Goal: Task Accomplishment & Management: Complete application form

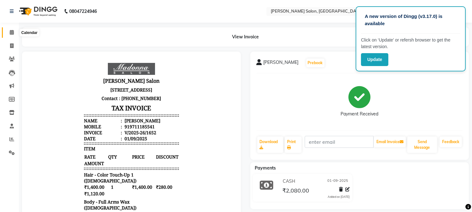
click at [10, 34] on icon at bounding box center [12, 32] width 4 height 5
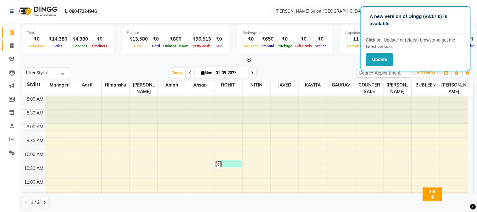
click at [13, 45] on icon at bounding box center [11, 45] width 3 height 5
select select "service"
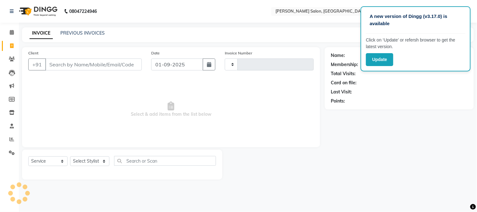
type input "1653"
select select "7672"
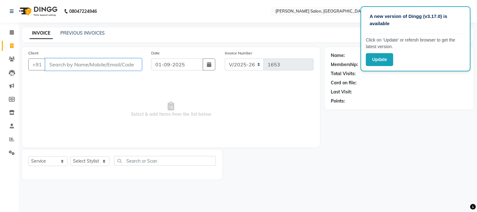
click at [65, 63] on input "Client" at bounding box center [93, 64] width 97 height 12
drag, startPoint x: 57, startPoint y: 64, endPoint x: 58, endPoint y: 68, distance: 3.8
click at [57, 67] on input "Client" at bounding box center [93, 64] width 97 height 12
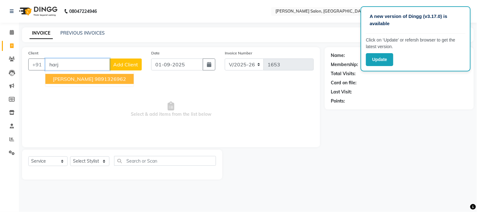
click at [73, 80] on span "[PERSON_NAME]" at bounding box center [73, 79] width 41 height 6
type input "9891326962"
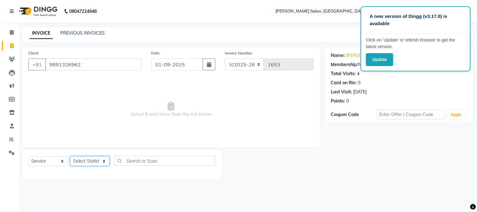
click at [95, 161] on select "Select Stylist Aarti [PERSON_NAME] COUNTER SALE [PERSON_NAME] KAVITA Manager NI…" at bounding box center [89, 161] width 39 height 10
click at [50, 158] on select "Select Service Product Membership Package Voucher Prepaid Gift Card" at bounding box center [47, 161] width 39 height 10
click at [28, 157] on select "Select Service Product Membership Package Voucher Prepaid Gift Card" at bounding box center [47, 161] width 39 height 10
click at [58, 158] on select "Select Service Product Membership Package Voucher Prepaid Gift Card" at bounding box center [47, 161] width 39 height 10
select select "membership"
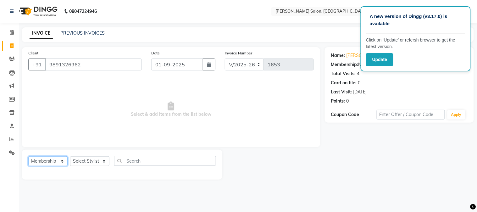
click at [28, 157] on select "Select Service Product Membership Package Voucher Prepaid Gift Card" at bounding box center [47, 161] width 39 height 10
click at [209, 174] on label at bounding box center [209, 174] width 5 height 5
click at [209, 174] on input "checkbox" at bounding box center [209, 175] width 4 height 4
click at [209, 173] on label at bounding box center [209, 174] width 5 height 5
click at [209, 173] on input "checkbox" at bounding box center [209, 175] width 4 height 4
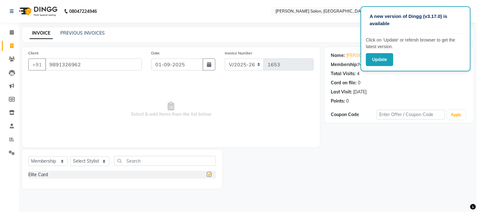
checkbox input "false"
click at [105, 164] on select "Select Stylist Aarti [PERSON_NAME] COUNTER SALE [PERSON_NAME] KAVITA Manager NI…" at bounding box center [89, 161] width 39 height 10
select select "87382"
click at [70, 157] on select "Select Stylist Aarti [PERSON_NAME] COUNTER SALE [PERSON_NAME] KAVITA Manager NI…" at bounding box center [89, 161] width 39 height 10
click at [209, 174] on label at bounding box center [209, 174] width 5 height 5
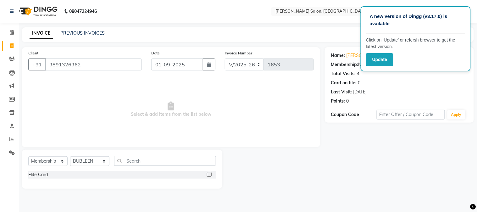
click at [209, 174] on input "checkbox" at bounding box center [209, 175] width 4 height 4
select select "select"
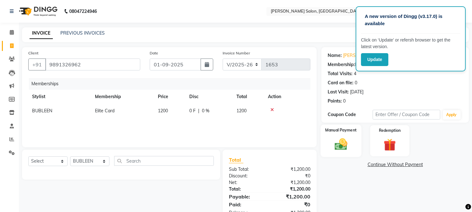
click at [348, 144] on img at bounding box center [341, 144] width 21 height 15
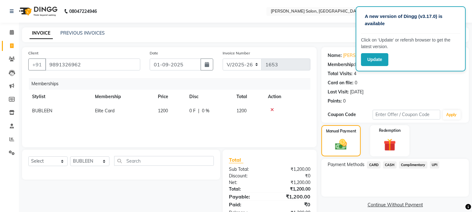
click at [375, 166] on span "CARD" at bounding box center [374, 164] width 14 height 7
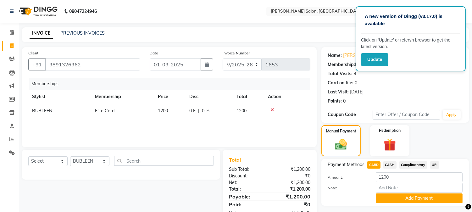
scroll to position [20, 0]
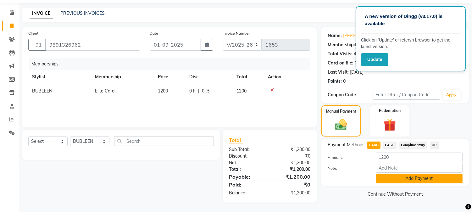
click at [445, 181] on button "Add Payment" at bounding box center [419, 179] width 87 height 10
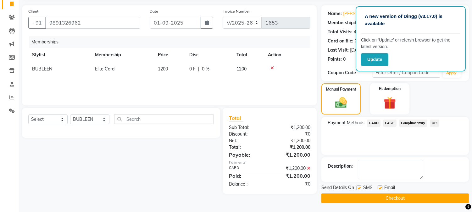
scroll to position [42, 0]
click at [441, 199] on button "Checkout" at bounding box center [394, 198] width 147 height 10
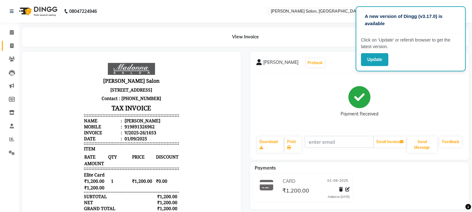
click at [13, 46] on icon at bounding box center [11, 45] width 3 height 5
select select "service"
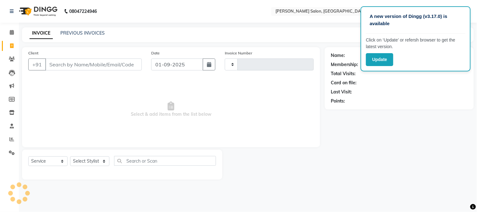
type input "1654"
select select "7672"
click at [70, 66] on input "Client" at bounding box center [93, 64] width 97 height 12
click at [64, 68] on input "Client" at bounding box center [93, 64] width 97 height 12
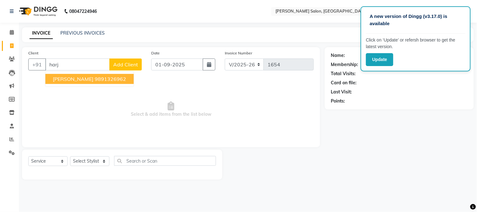
click at [73, 80] on span "[PERSON_NAME]" at bounding box center [73, 79] width 41 height 6
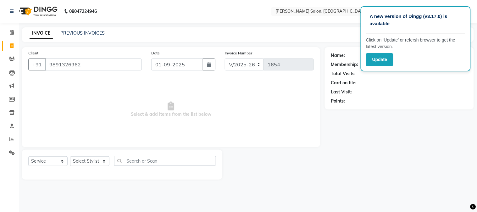
type input "9891326962"
select select "1: Object"
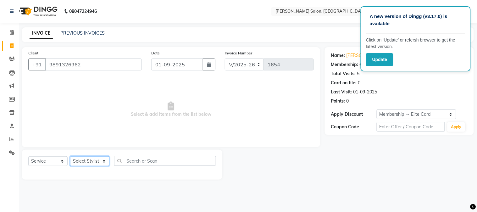
click at [84, 159] on select "Select Stylist Aarti [PERSON_NAME] COUNTER SALE [PERSON_NAME] KAVITA Manager NI…" at bounding box center [89, 161] width 39 height 10
select select "68888"
click at [70, 157] on select "Select Stylist Aarti [PERSON_NAME] COUNTER SALE [PERSON_NAME] KAVITA Manager NI…" at bounding box center [89, 161] width 39 height 10
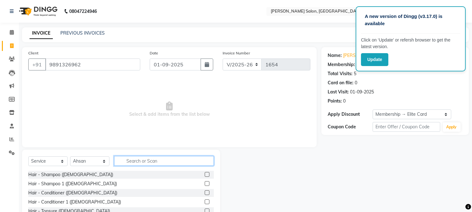
click at [146, 158] on input "text" at bounding box center [164, 161] width 100 height 10
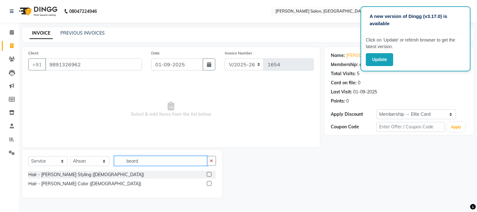
type input "beard"
click at [210, 175] on label at bounding box center [209, 174] width 5 height 5
click at [210, 175] on input "checkbox" at bounding box center [209, 175] width 4 height 4
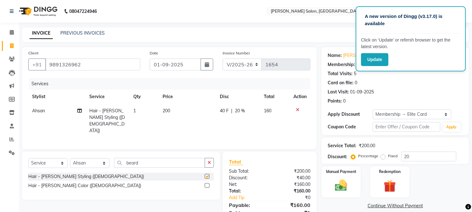
checkbox input "false"
click at [158, 162] on input "beard" at bounding box center [159, 163] width 91 height 10
type input "b"
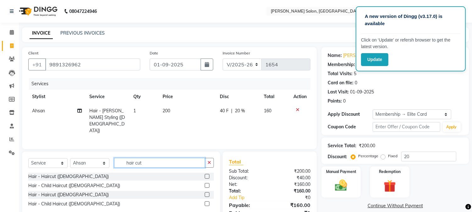
type input "hair cut"
click at [206, 174] on label at bounding box center [207, 176] width 5 height 5
click at [206, 174] on input "checkbox" at bounding box center [207, 176] width 4 height 4
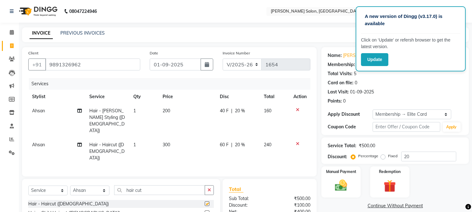
checkbox input "false"
click at [296, 108] on icon at bounding box center [297, 110] width 3 height 4
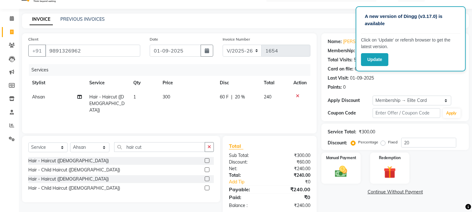
scroll to position [26, 0]
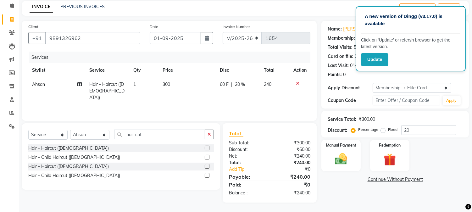
click at [274, 85] on td "240" at bounding box center [275, 90] width 30 height 27
select select "68888"
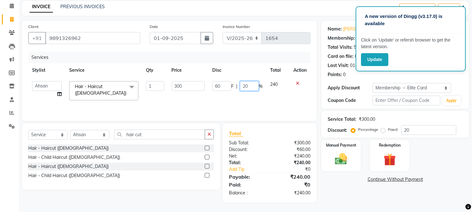
click at [251, 85] on input "20" at bounding box center [249, 86] width 19 height 10
type input "2"
type input "0"
click at [347, 156] on img at bounding box center [341, 159] width 21 height 15
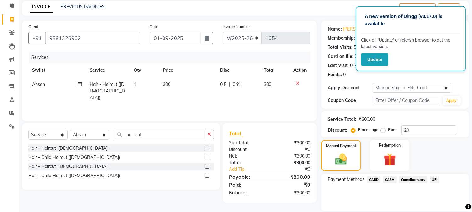
click at [375, 178] on span "CARD" at bounding box center [374, 179] width 14 height 7
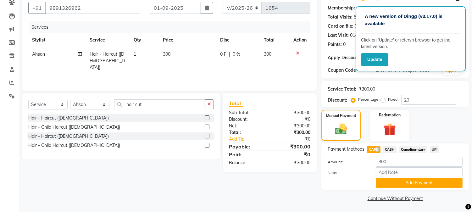
scroll to position [57, 0]
click at [441, 183] on button "Add Payment" at bounding box center [419, 183] width 87 height 10
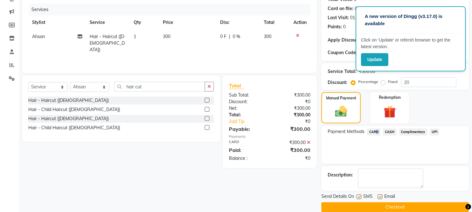
scroll to position [83, 0]
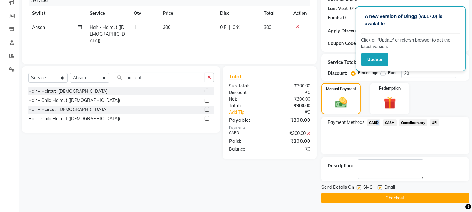
click at [440, 198] on button "Checkout" at bounding box center [394, 198] width 147 height 10
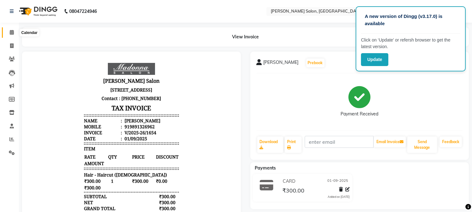
click at [12, 33] on icon at bounding box center [12, 32] width 4 height 5
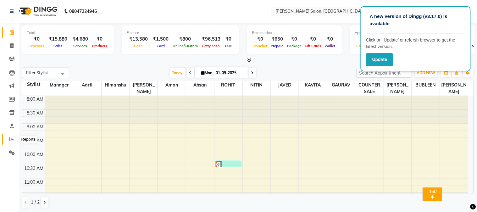
click at [11, 137] on icon at bounding box center [11, 139] width 5 height 5
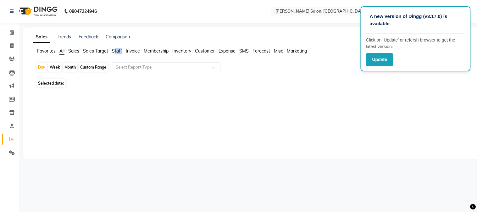
click at [114, 54] on ul "Favorites All Sales Sales Target Staff Invoice Membership Inventory Customer Ex…" at bounding box center [250, 51] width 435 height 7
click at [114, 56] on div "Favorites All Sales Sales Target Staff Invoice Membership Inventory Customer Ex…" at bounding box center [251, 54] width 445 height 12
click at [95, 52] on span "Sales Target" at bounding box center [95, 51] width 25 height 6
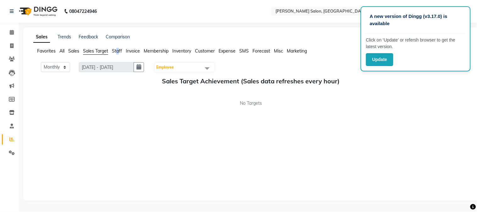
click at [118, 52] on span "Staff" at bounding box center [117, 51] width 10 height 6
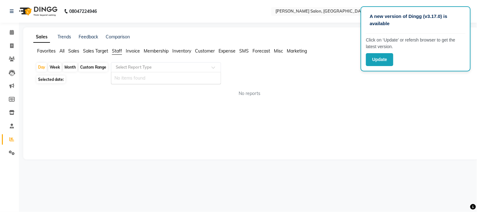
click at [125, 71] on div "Select Report Type" at bounding box center [166, 67] width 110 height 10
click at [12, 32] on icon at bounding box center [12, 32] width 4 height 5
